Goal: Information Seeking & Learning: Understand process/instructions

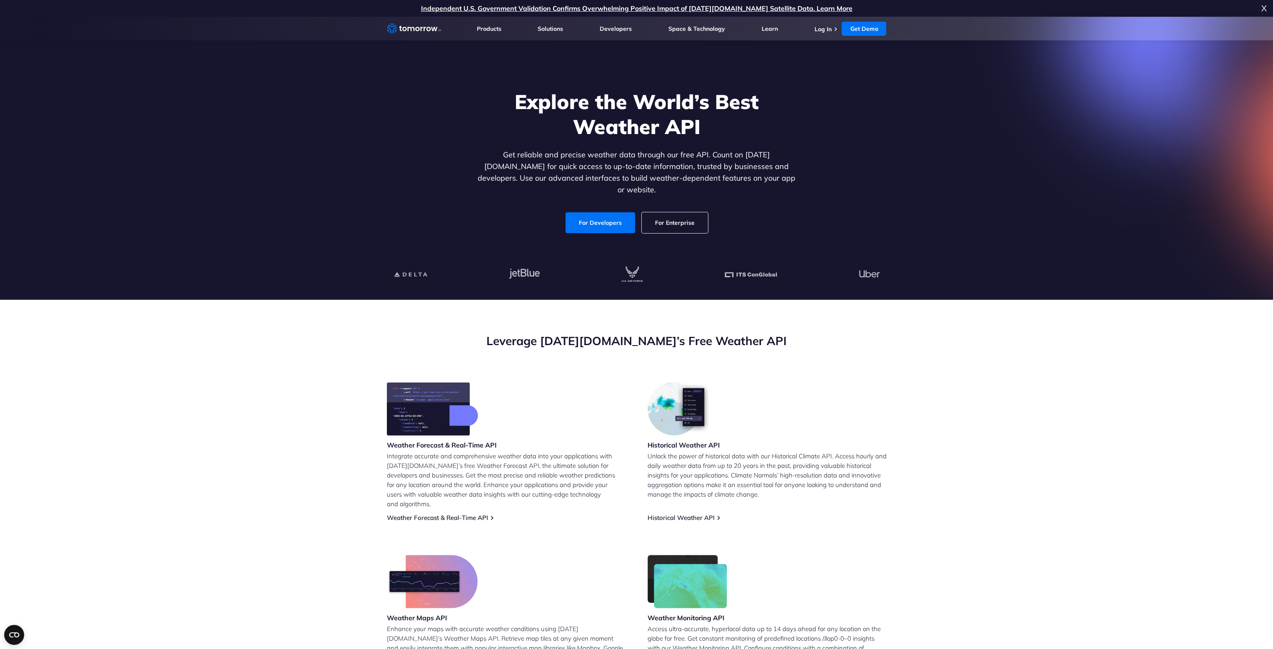
click at [603, 214] on link "For Developers" at bounding box center [601, 222] width 70 height 21
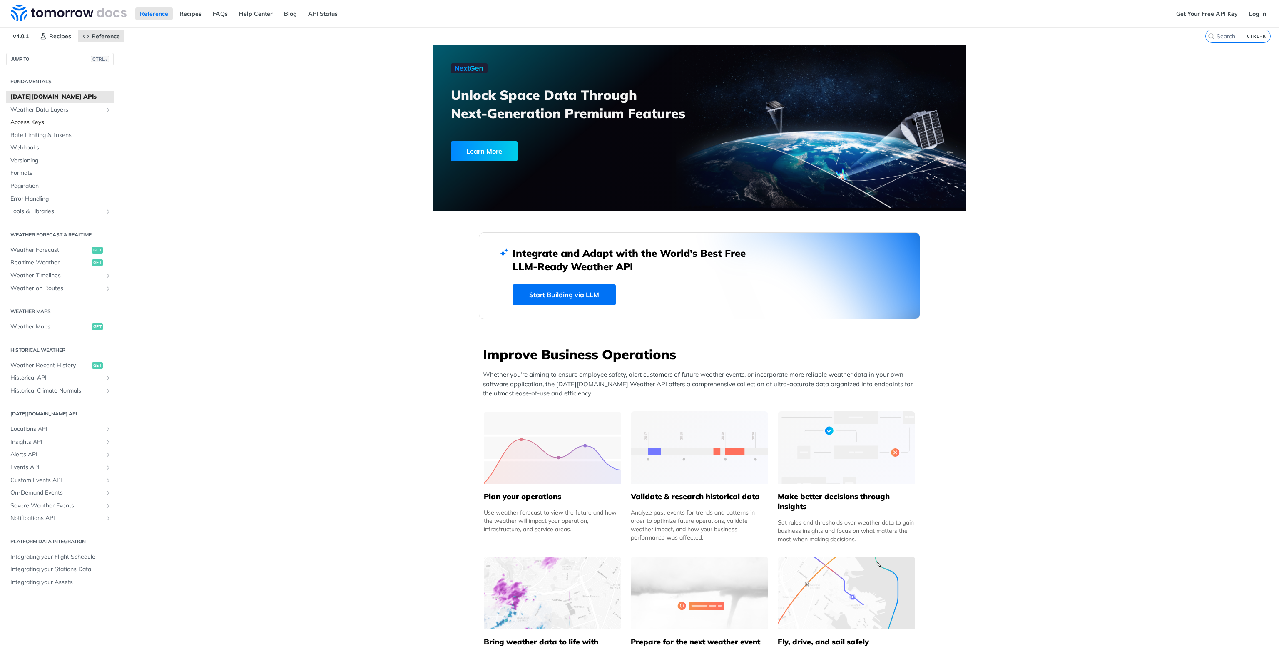
click at [37, 121] on span "Access Keys" at bounding box center [60, 122] width 101 height 8
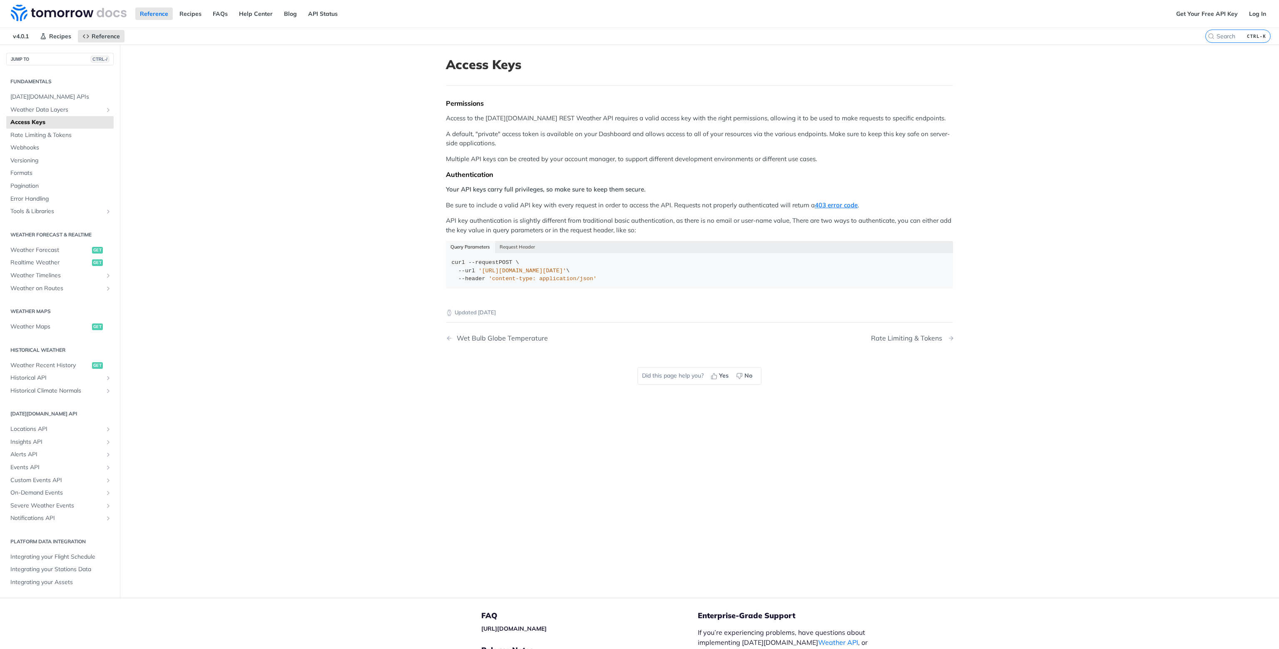
click at [918, 337] on div "Rate Limiting & Tokens" at bounding box center [908, 338] width 75 height 8
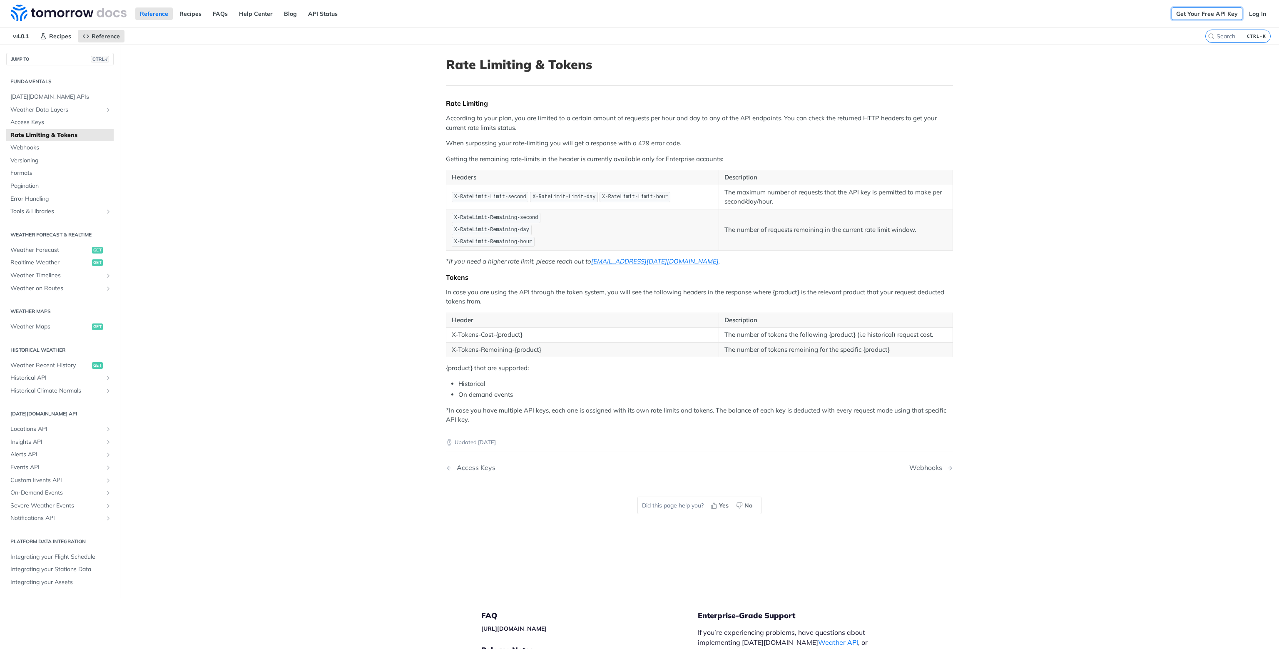
click at [1198, 15] on link "Get Your Free API Key" at bounding box center [1207, 13] width 71 height 12
